Goal: Task Accomplishment & Management: Manage account settings

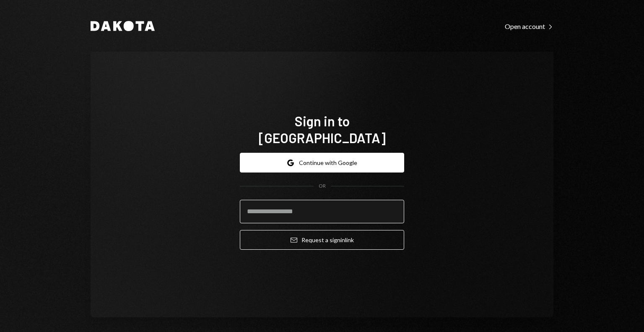
click at [335, 209] on input "email" at bounding box center [322, 211] width 164 height 23
type input "**********"
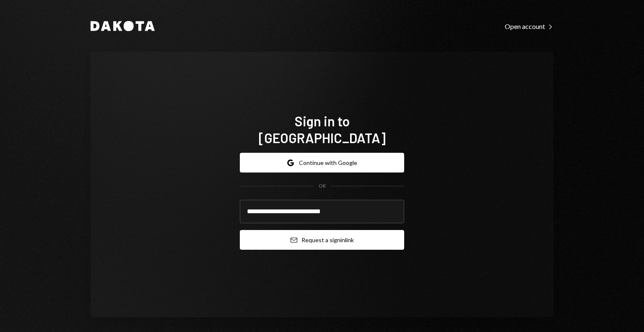
click at [327, 230] on button "Email Request a sign in link" at bounding box center [322, 240] width 164 height 20
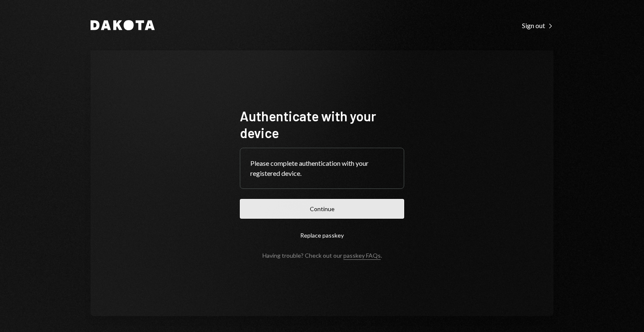
click at [277, 213] on button "Continue" at bounding box center [322, 209] width 164 height 20
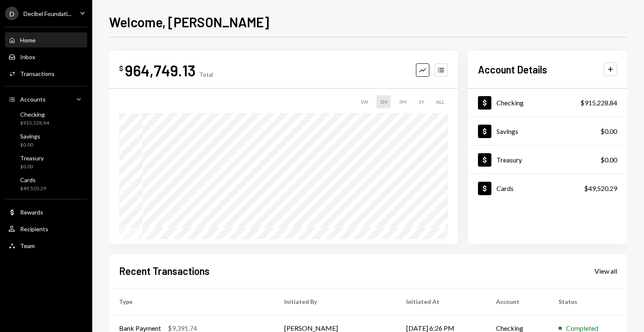
click at [83, 10] on icon "Caret Down" at bounding box center [82, 12] width 9 height 9
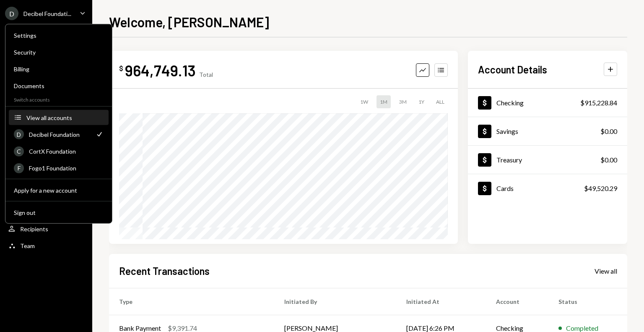
click at [51, 116] on div "View all accounts" at bounding box center [64, 117] width 77 height 7
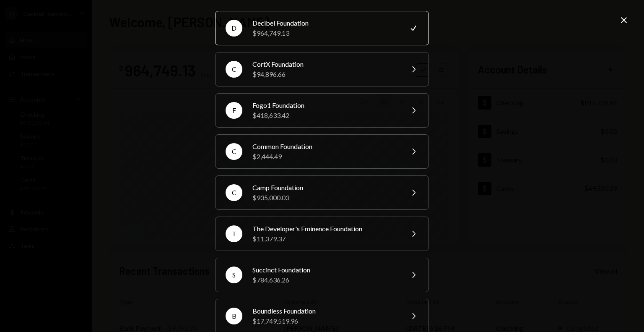
scroll to position [38, 0]
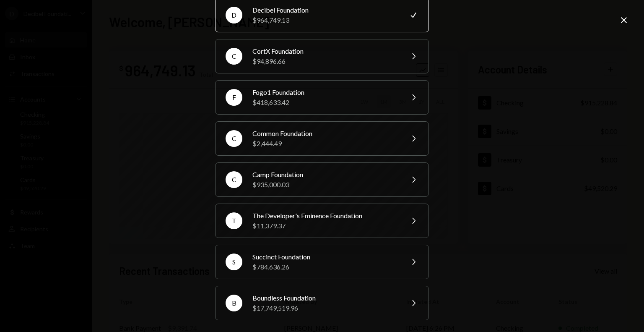
click at [619, 22] on icon "Close" at bounding box center [624, 20] width 10 height 10
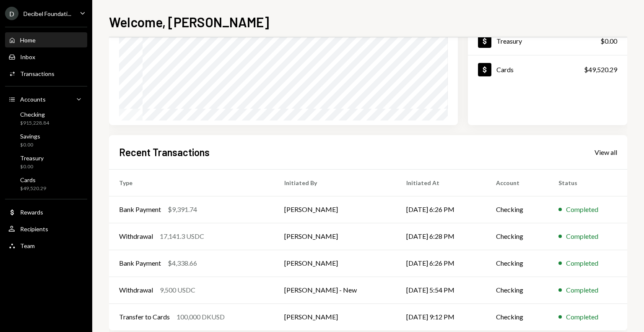
scroll to position [134, 0]
